Goal: Information Seeking & Learning: Learn about a topic

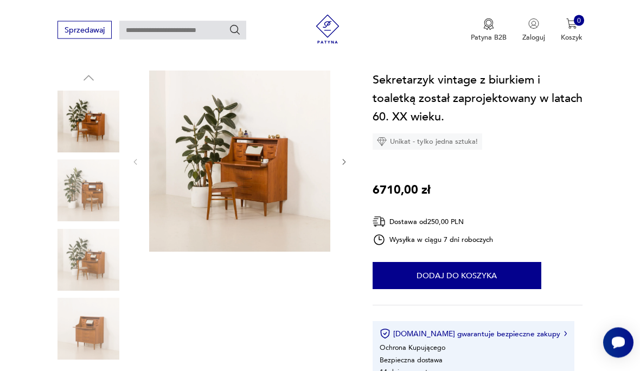
click at [347, 162] on icon "button" at bounding box center [344, 162] width 8 height 8
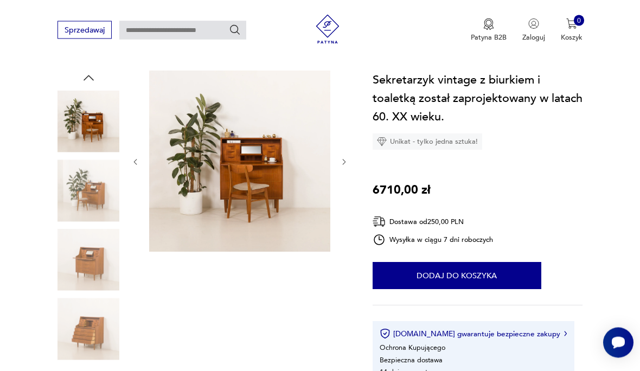
scroll to position [99, 0]
click at [347, 157] on button "button" at bounding box center [344, 162] width 8 height 10
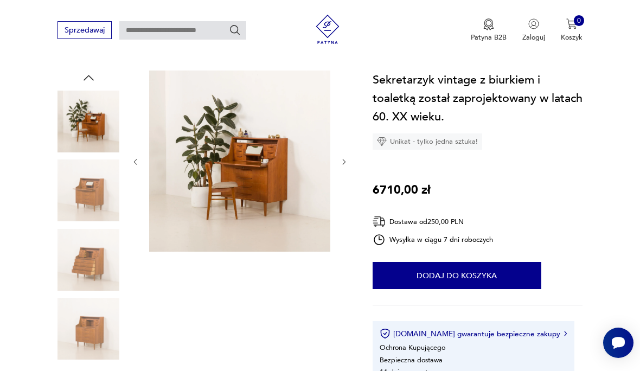
click at [348, 161] on icon "button" at bounding box center [344, 162] width 8 height 8
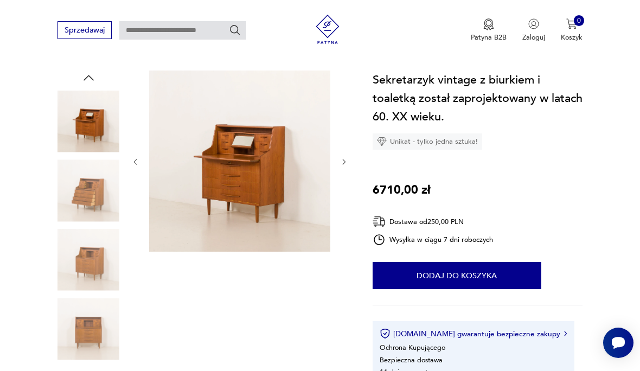
click at [347, 163] on icon "button" at bounding box center [344, 162] width 8 height 8
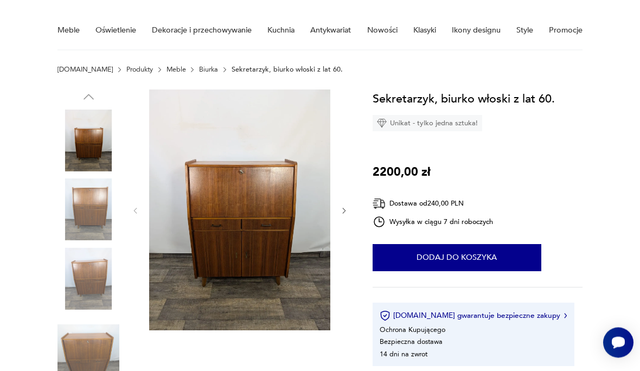
click at [344, 215] on icon "button" at bounding box center [344, 211] width 8 height 8
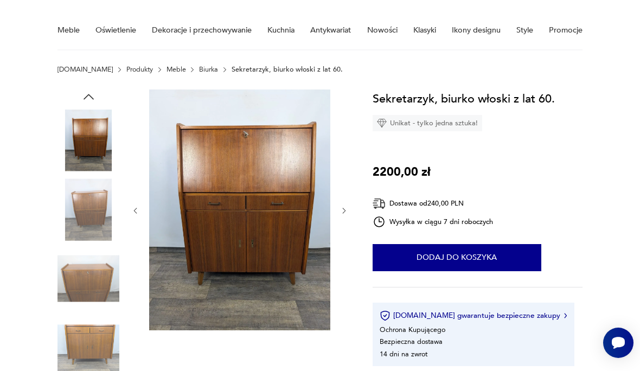
click at [347, 212] on icon "button" at bounding box center [344, 211] width 8 height 8
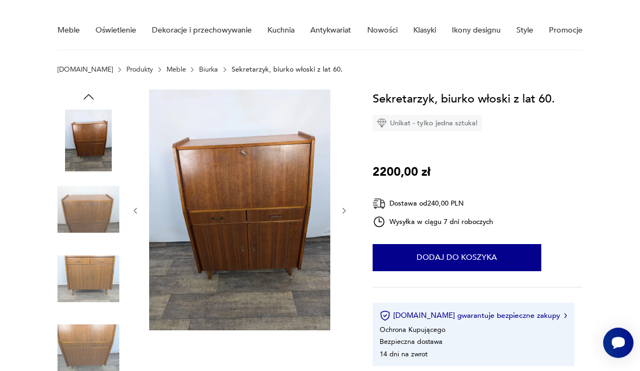
click at [342, 214] on icon "button" at bounding box center [344, 211] width 8 height 8
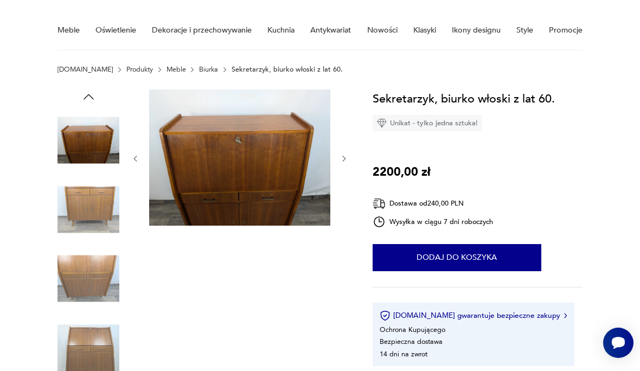
click at [348, 215] on div at bounding box center [239, 159] width 217 height 138
click at [344, 158] on icon "button" at bounding box center [344, 159] width 8 height 8
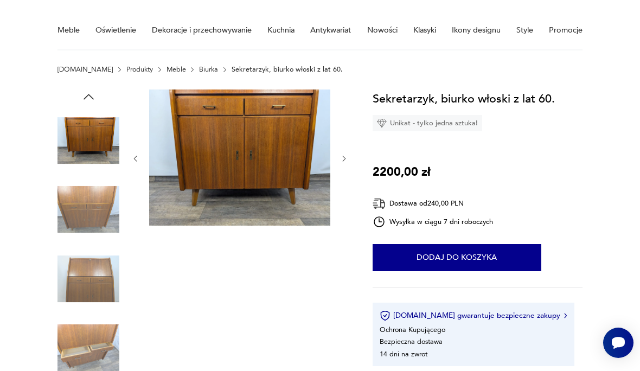
click at [344, 157] on icon "button" at bounding box center [343, 158] width 3 height 5
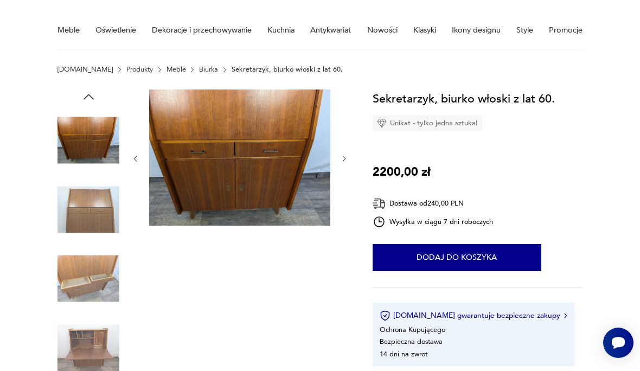
click at [345, 162] on icon "button" at bounding box center [344, 159] width 8 height 8
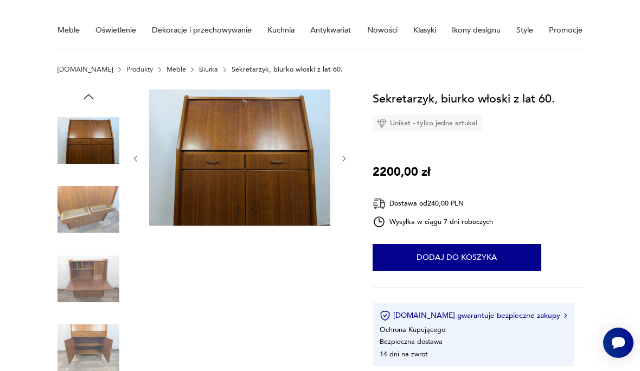
click at [339, 162] on div at bounding box center [239, 159] width 217 height 138
click at [341, 168] on div at bounding box center [239, 159] width 217 height 138
click at [346, 157] on icon "button" at bounding box center [344, 159] width 8 height 8
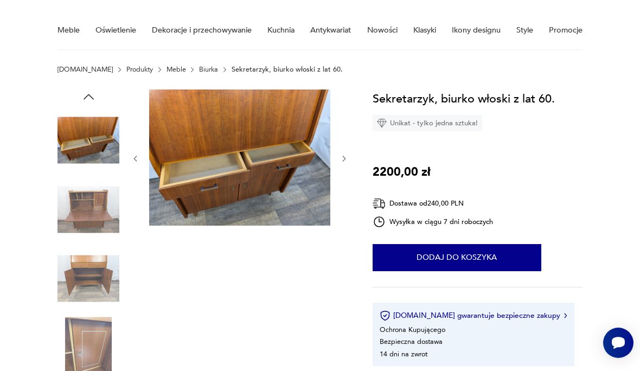
click at [342, 158] on icon "button" at bounding box center [344, 159] width 8 height 8
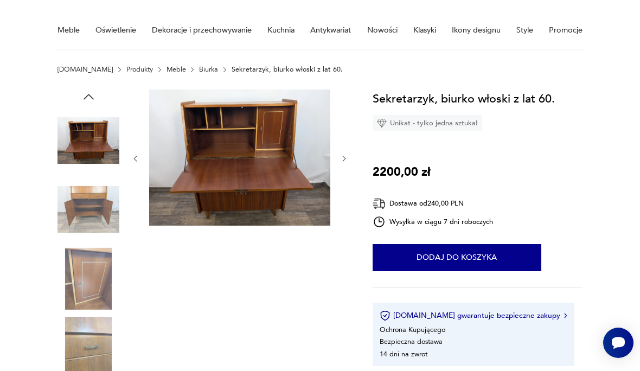
click at [347, 160] on icon "button" at bounding box center [344, 159] width 8 height 8
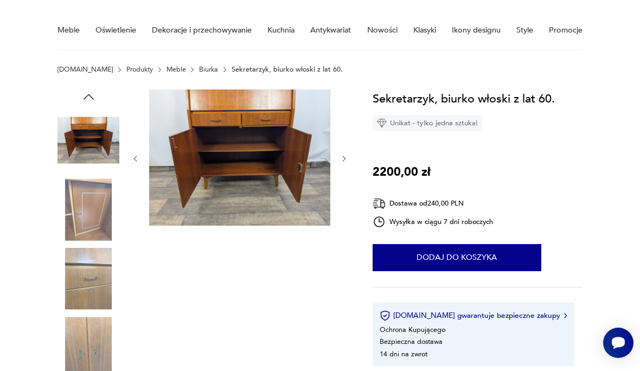
click at [347, 163] on button "button" at bounding box center [344, 159] width 8 height 10
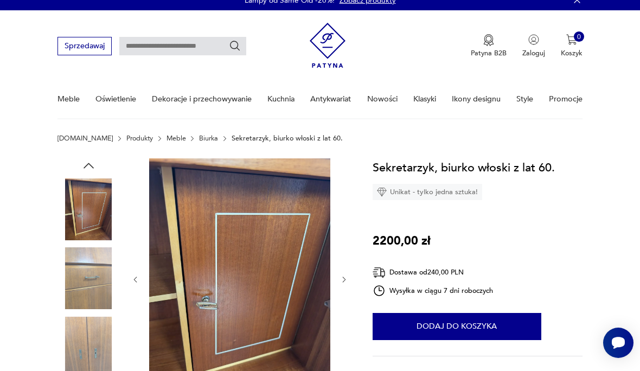
scroll to position [0, 0]
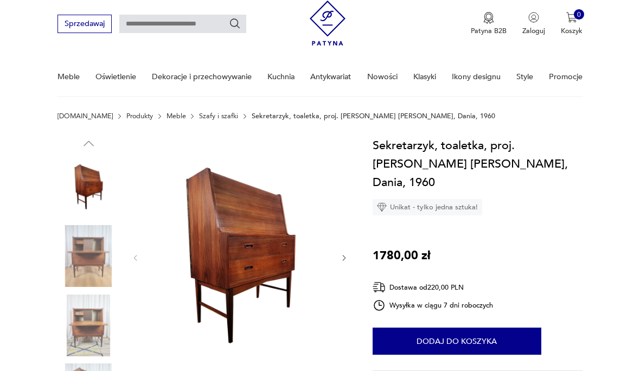
click at [344, 258] on icon "button" at bounding box center [344, 258] width 8 height 8
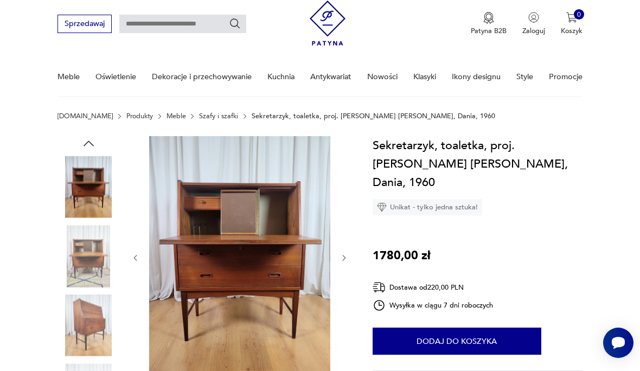
click at [340, 258] on icon "button" at bounding box center [344, 258] width 8 height 8
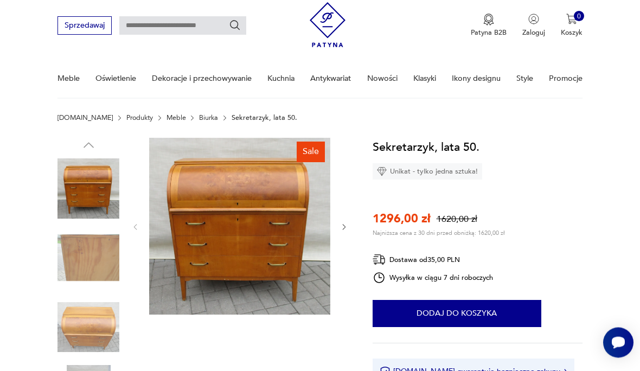
scroll to position [30, 0]
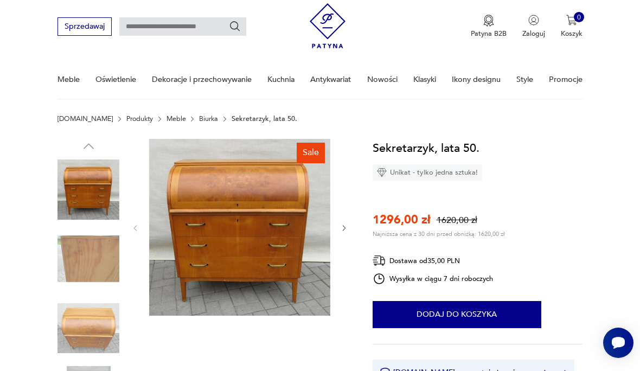
click at [346, 228] on icon "button" at bounding box center [344, 228] width 8 height 8
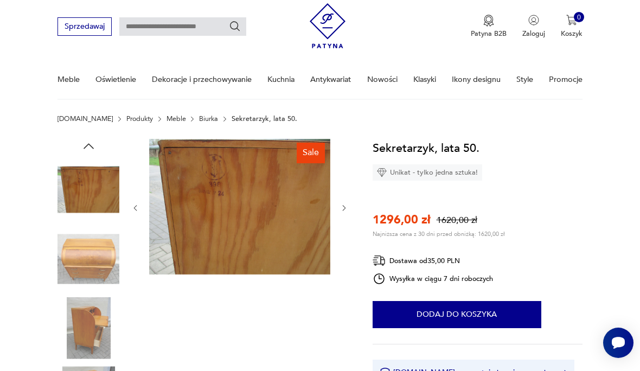
click at [346, 224] on div at bounding box center [239, 208] width 217 height 138
click at [341, 206] on icon "button" at bounding box center [344, 208] width 8 height 8
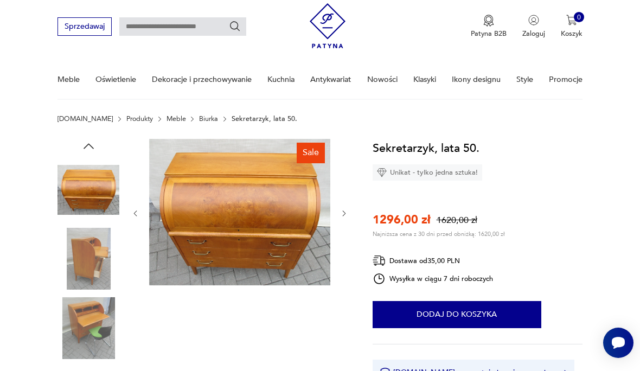
click at [342, 209] on icon "button" at bounding box center [344, 213] width 8 height 8
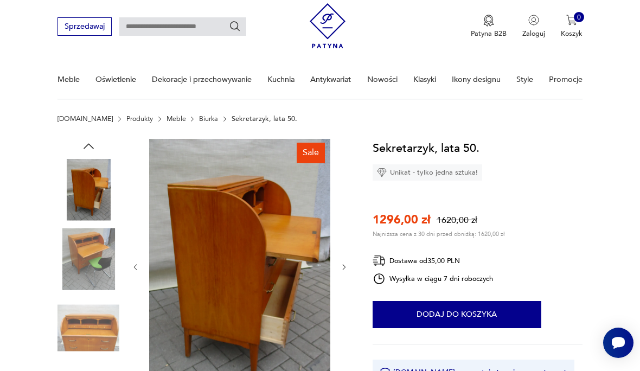
click at [346, 271] on icon "button" at bounding box center [344, 267] width 8 height 8
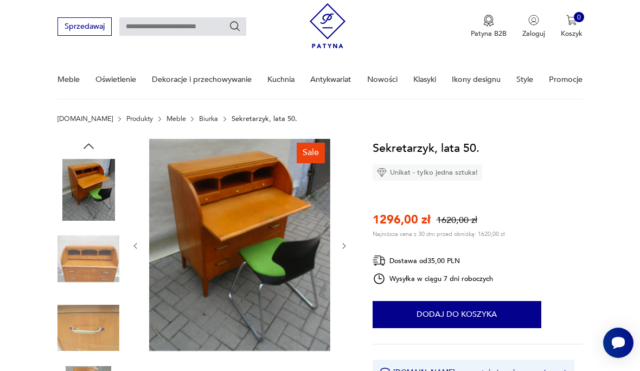
click at [340, 247] on icon "button" at bounding box center [344, 246] width 8 height 8
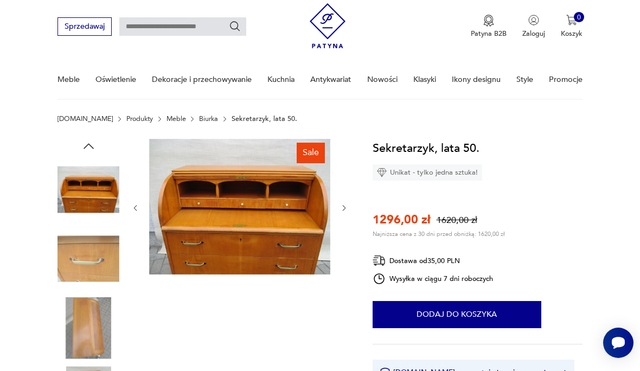
click at [347, 248] on div at bounding box center [239, 208] width 217 height 138
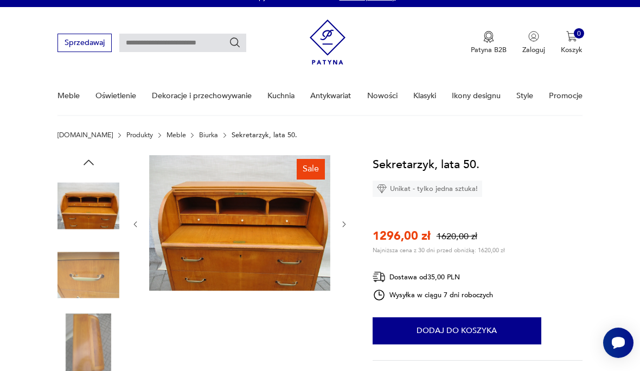
scroll to position [0, 0]
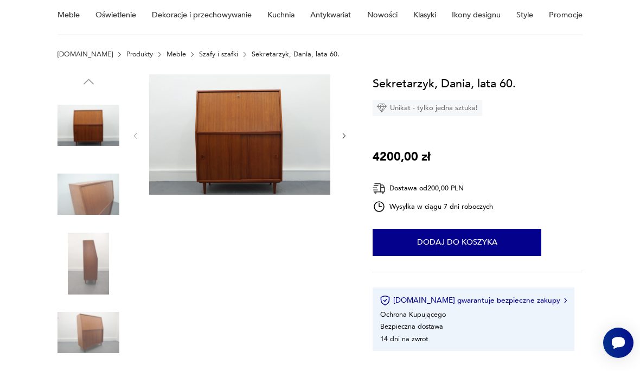
scroll to position [94, 0]
click at [336, 139] on div at bounding box center [239, 136] width 217 height 123
click at [345, 138] on icon "button" at bounding box center [344, 136] width 8 height 8
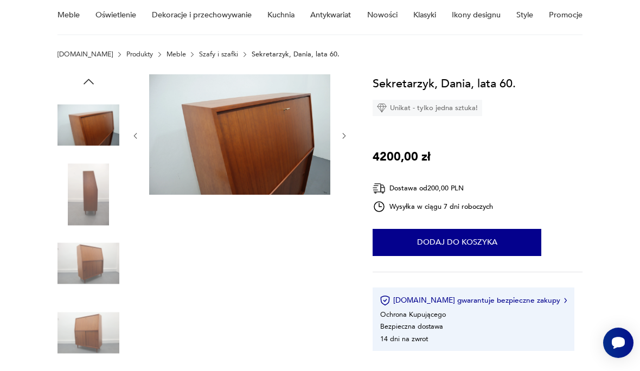
click at [347, 141] on button "button" at bounding box center [344, 136] width 8 height 10
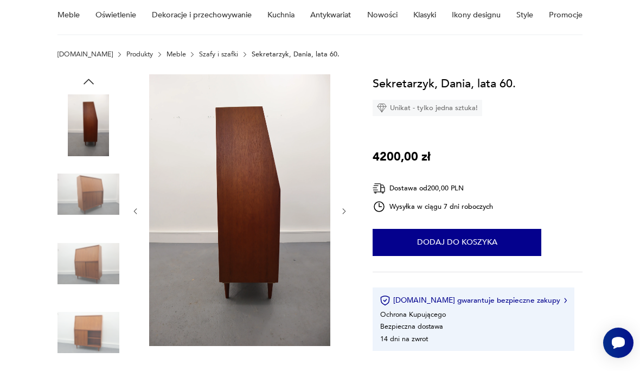
click at [349, 153] on div at bounding box center [203, 230] width 291 height 312
click at [345, 215] on icon "button" at bounding box center [344, 211] width 8 height 8
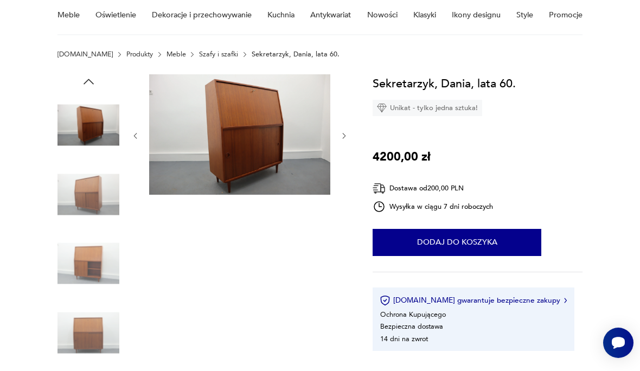
click at [342, 209] on div at bounding box center [239, 230] width 217 height 312
click at [344, 140] on button "button" at bounding box center [344, 136] width 8 height 10
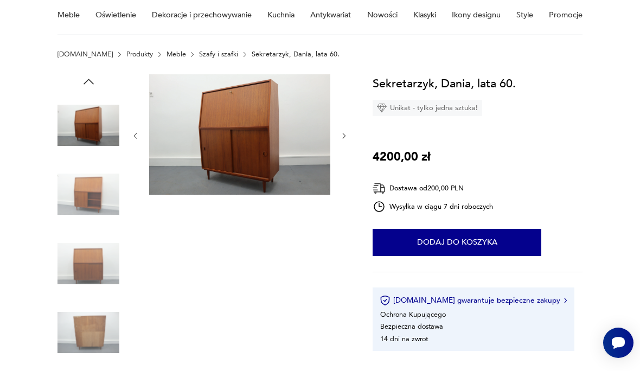
click at [344, 141] on button "button" at bounding box center [344, 136] width 8 height 10
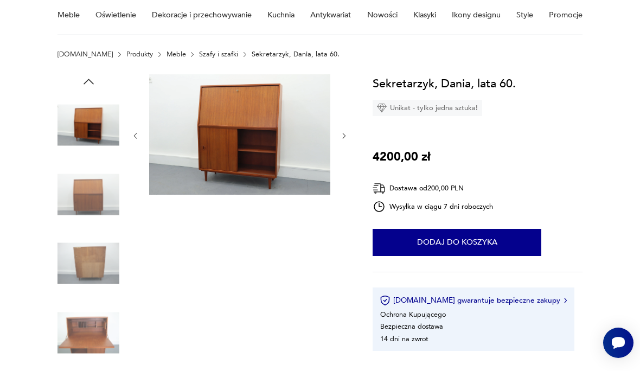
click at [347, 132] on icon "button" at bounding box center [344, 136] width 8 height 8
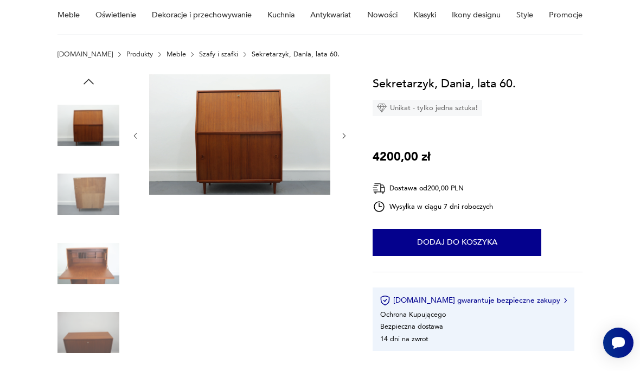
click at [348, 137] on icon "button" at bounding box center [344, 136] width 8 height 8
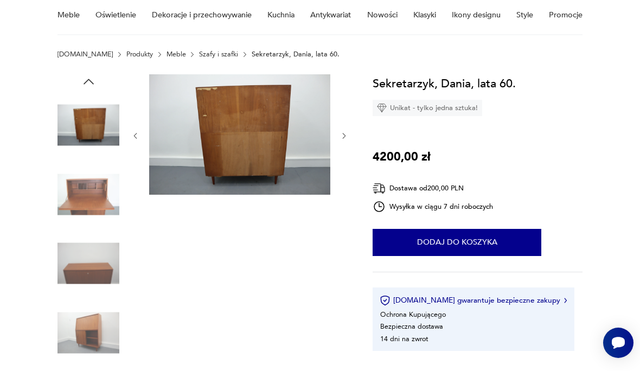
click at [346, 135] on icon "button" at bounding box center [344, 136] width 8 height 8
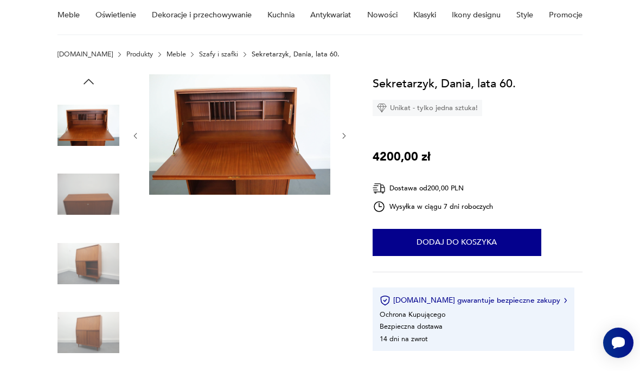
click at [341, 138] on icon "button" at bounding box center [344, 136] width 8 height 8
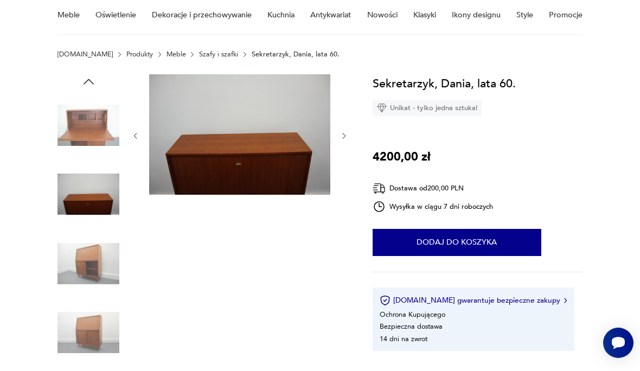
click at [347, 135] on icon "button" at bounding box center [344, 136] width 8 height 8
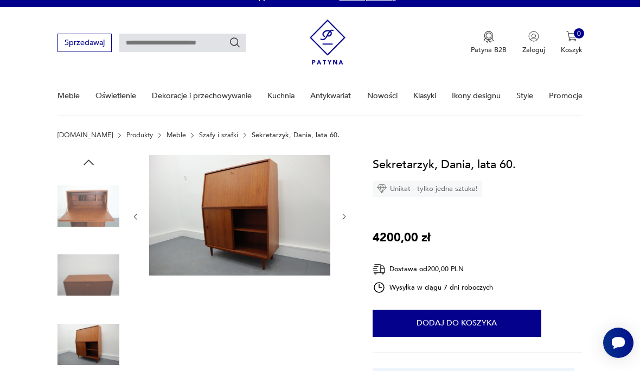
scroll to position [0, 0]
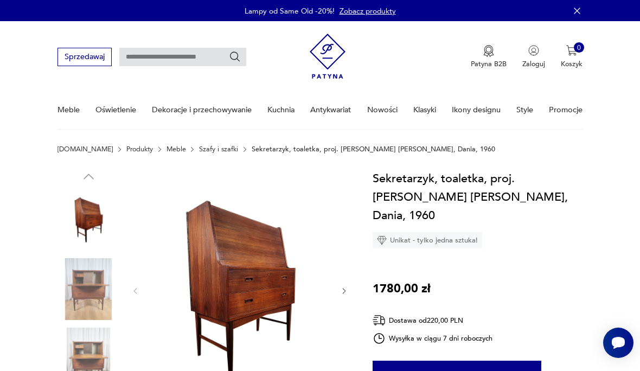
click at [344, 293] on icon "button" at bounding box center [344, 291] width 8 height 8
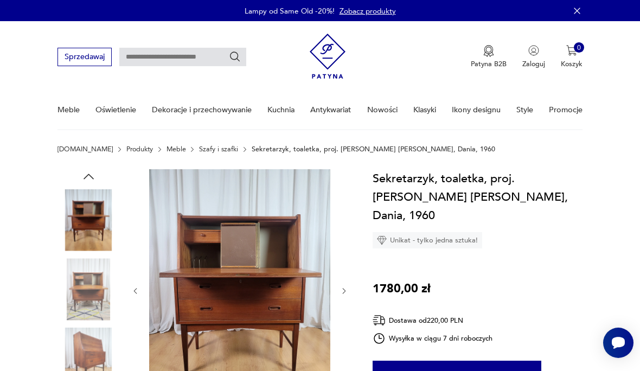
click at [348, 290] on icon "button" at bounding box center [344, 291] width 8 height 8
